Goal: Navigation & Orientation: Go to known website

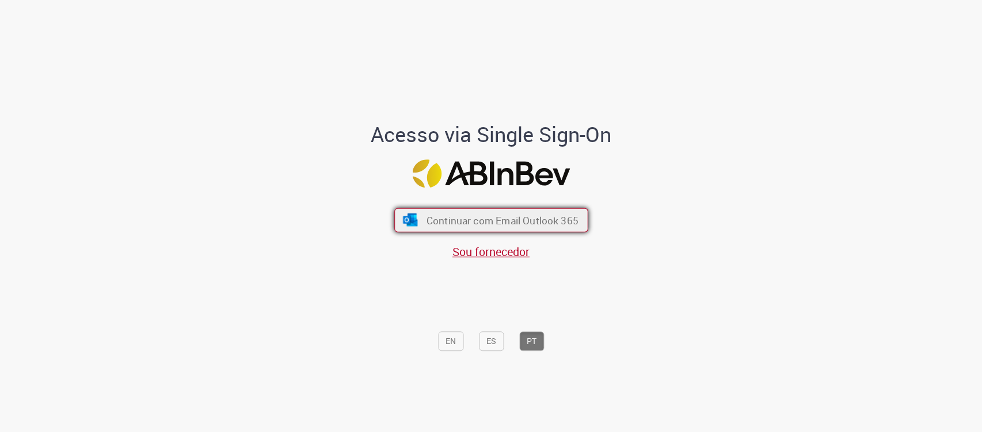
click at [480, 220] on span "Continuar com Email Outlook 365" at bounding box center [502, 220] width 152 height 13
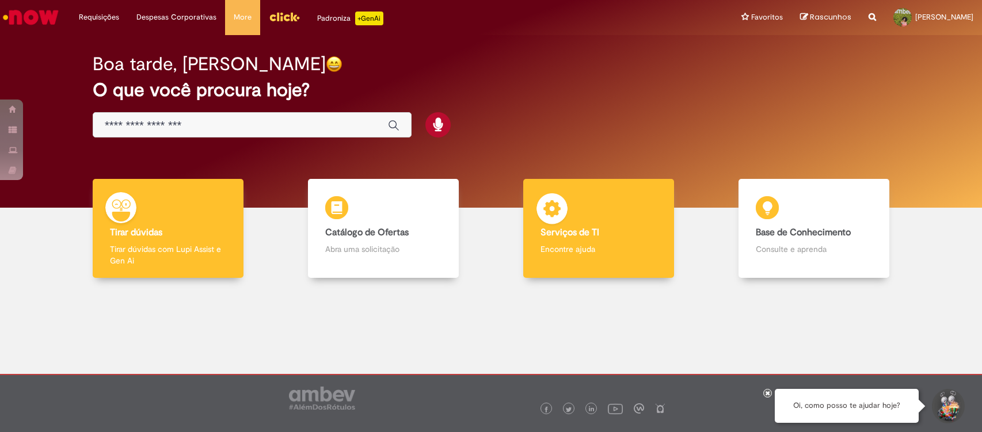
click at [554, 207] on img at bounding box center [552, 210] width 35 height 35
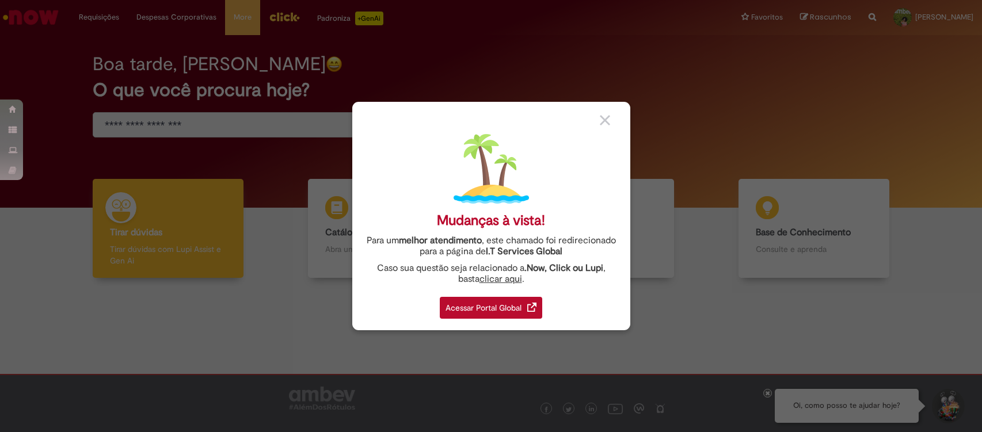
click at [470, 315] on div "Acessar Portal Global" at bounding box center [491, 308] width 102 height 22
